Goal: Use online tool/utility: Use online tool/utility

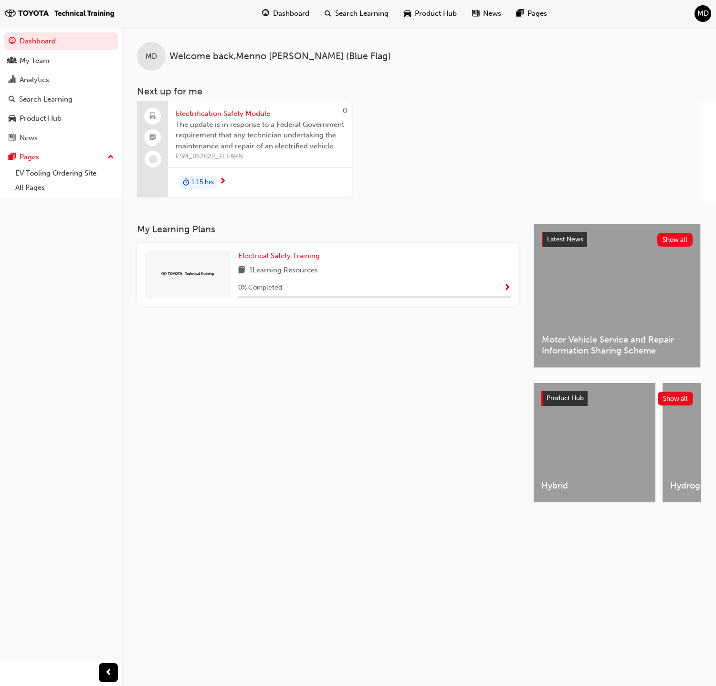
click at [705, 11] on span "MD" at bounding box center [702, 13] width 11 height 11
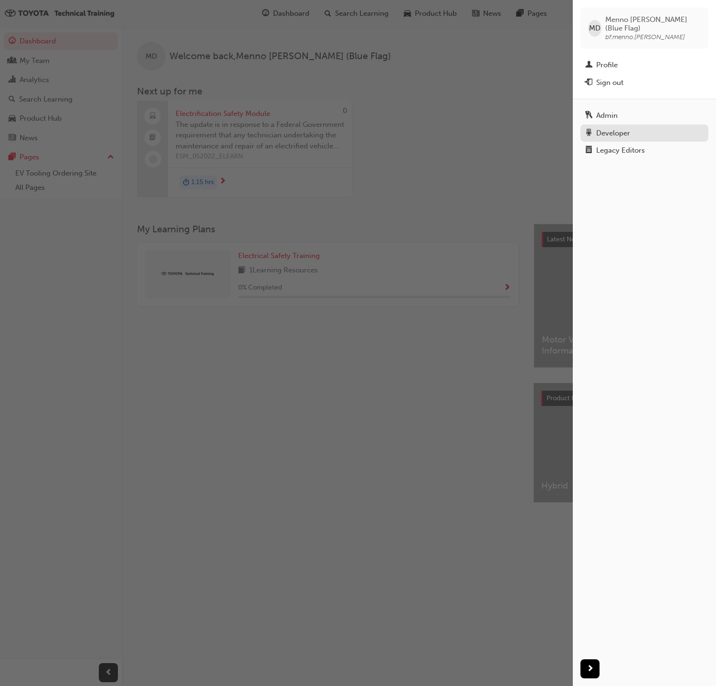
click at [626, 128] on div "Developer" at bounding box center [613, 133] width 34 height 11
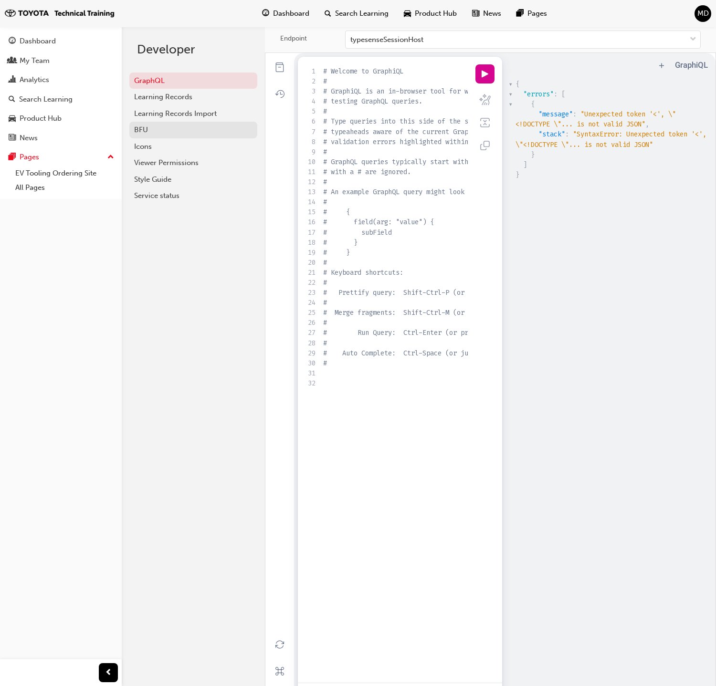
click at [141, 134] on div "BFU" at bounding box center [193, 130] width 118 height 11
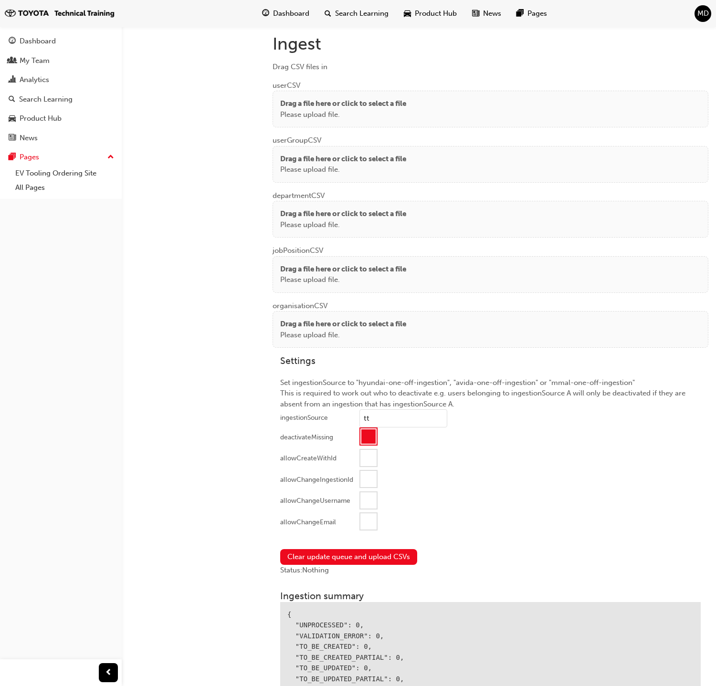
scroll to position [586, 0]
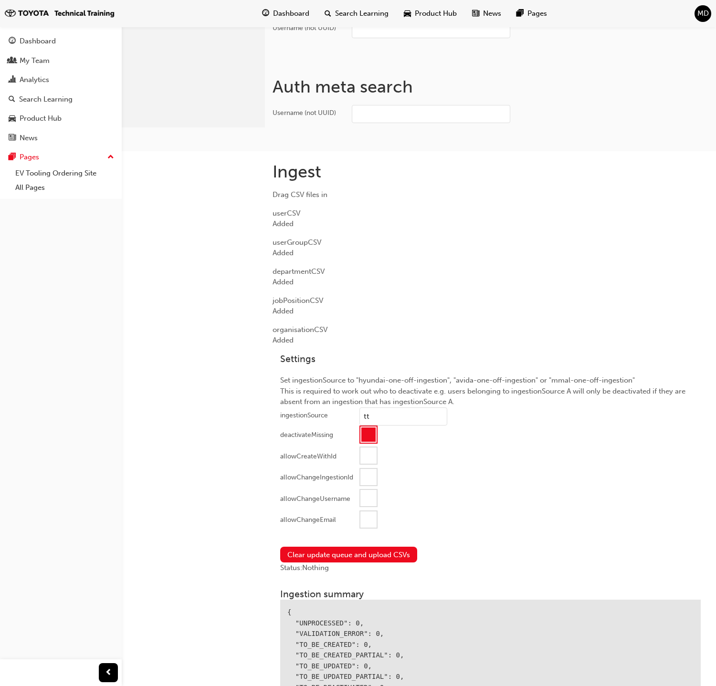
click at [366, 516] on div at bounding box center [368, 520] width 16 height 16
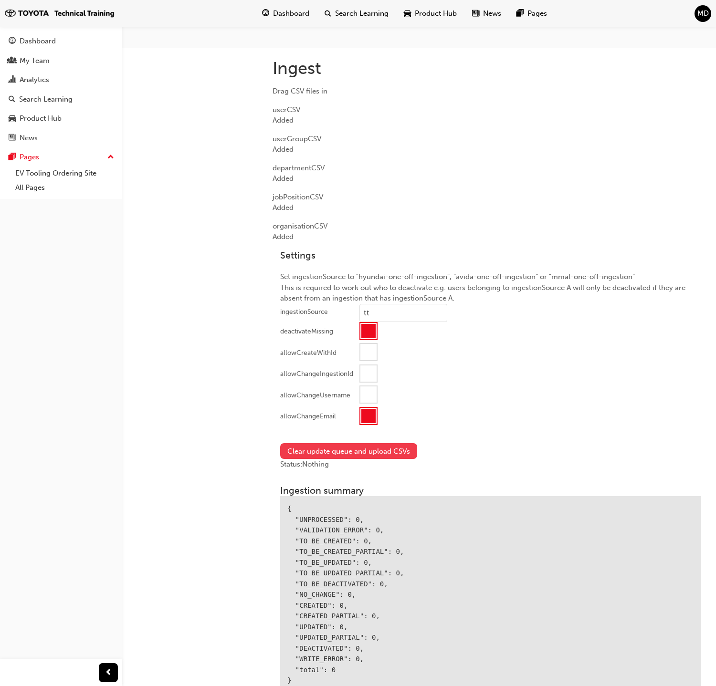
click at [345, 451] on button "Clear update queue and upload CSVs" at bounding box center [348, 451] width 137 height 16
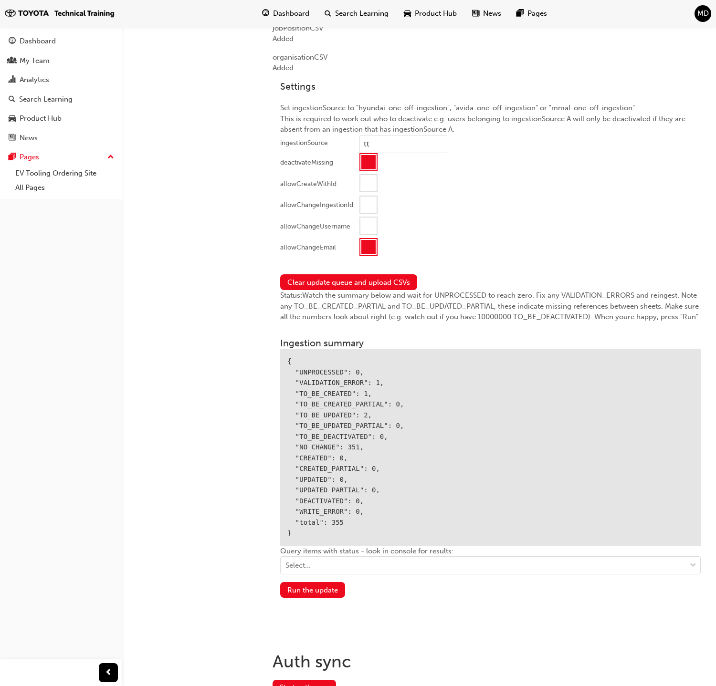
scroll to position [903, 0]
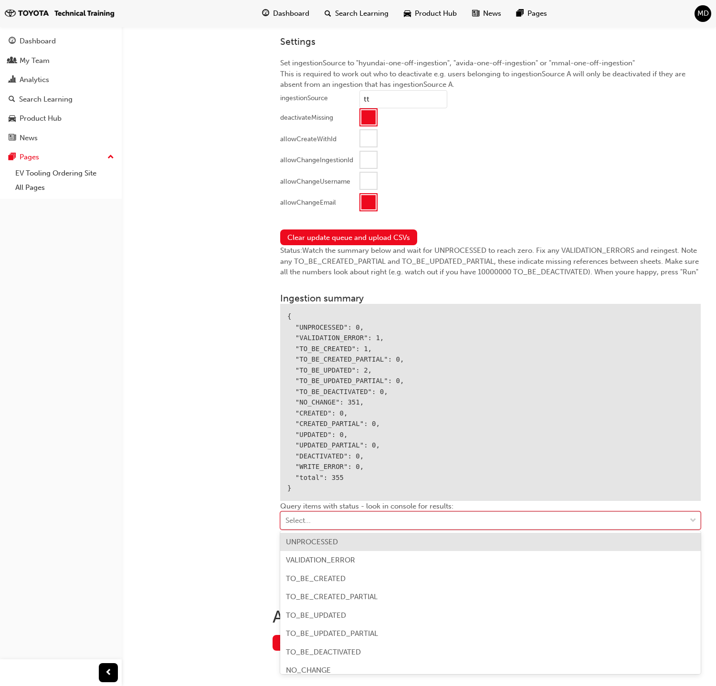
click at [377, 513] on div "Select..." at bounding box center [483, 521] width 405 height 17
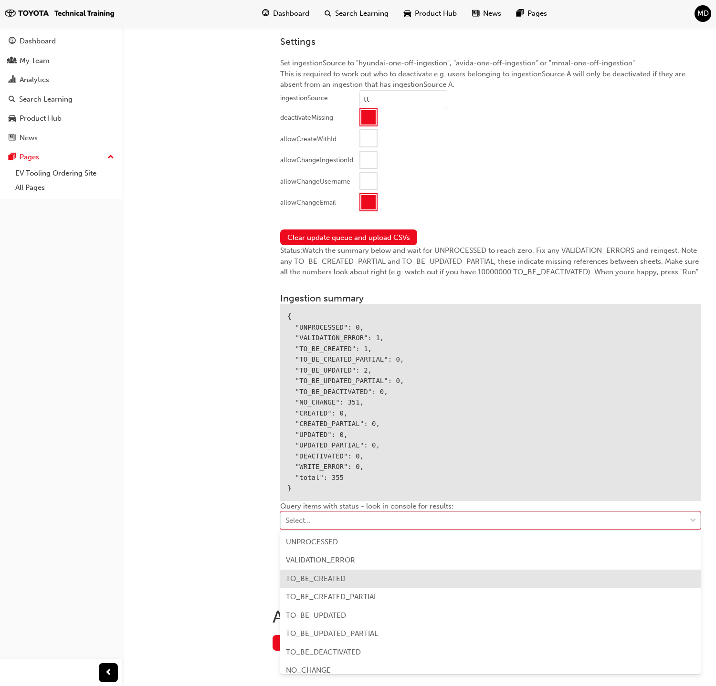
click at [360, 579] on div "TO_BE_CREATED" at bounding box center [490, 579] width 420 height 19
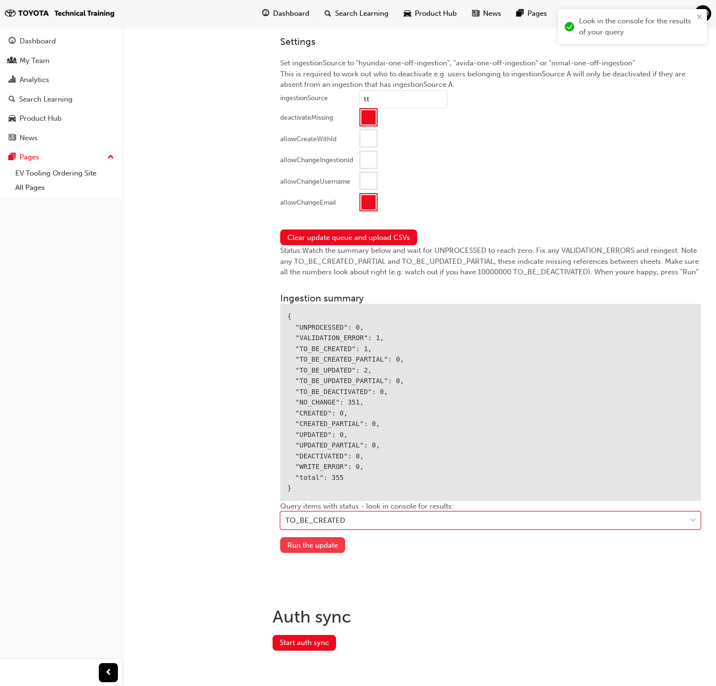
click at [311, 545] on button "Run the update" at bounding box center [312, 545] width 65 height 16
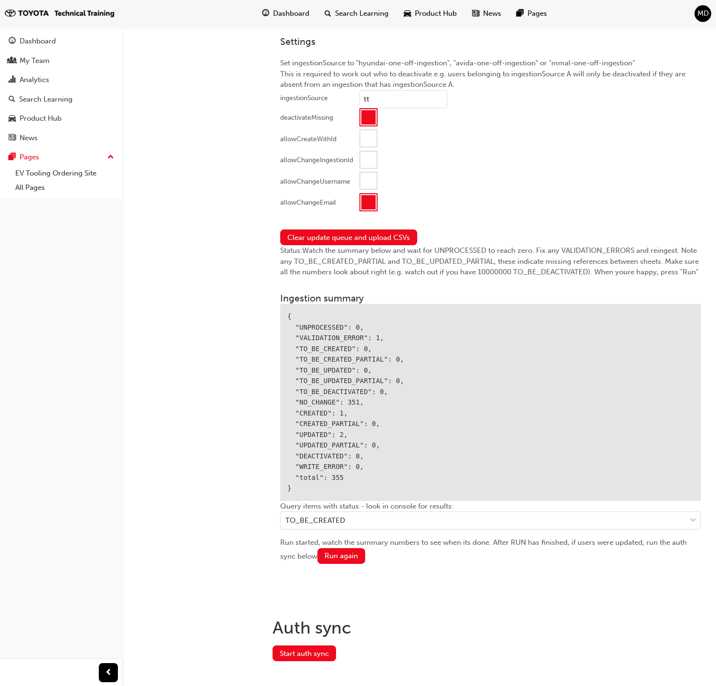
scroll to position [913, 0]
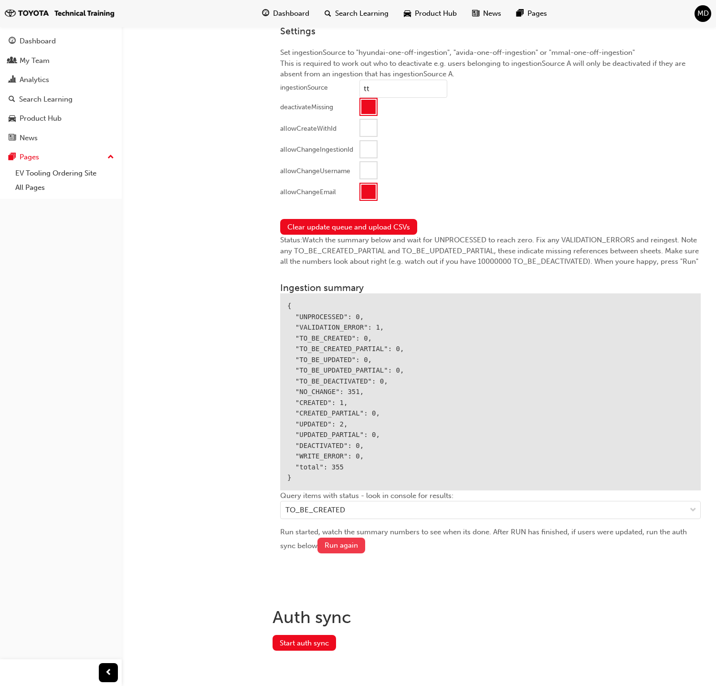
click at [346, 538] on button "Run again" at bounding box center [341, 546] width 48 height 16
click at [321, 639] on button "Start auth sync" at bounding box center [304, 643] width 63 height 16
